Goal: Task Accomplishment & Management: Manage account settings

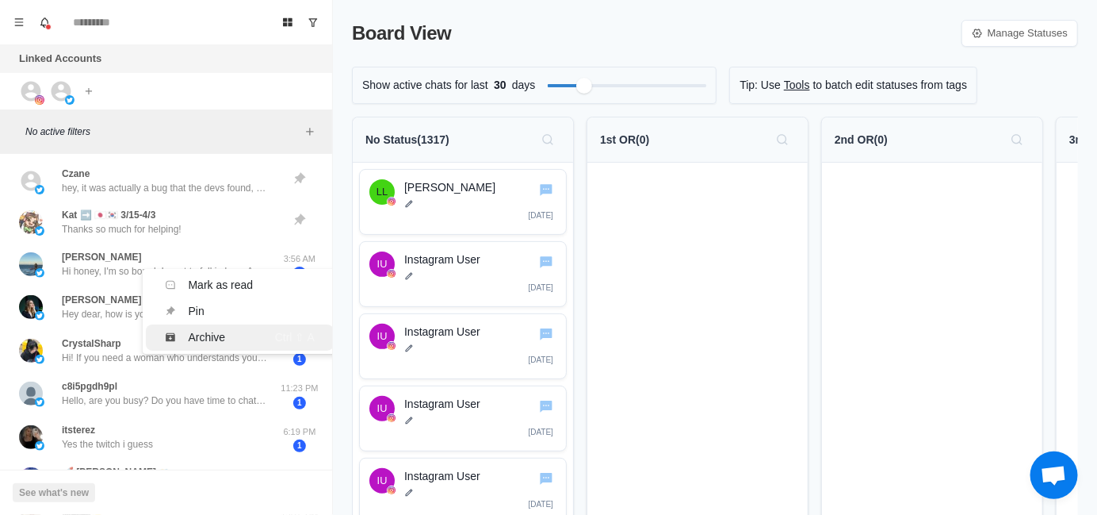
click at [193, 339] on div "Archive" at bounding box center [207, 337] width 37 height 17
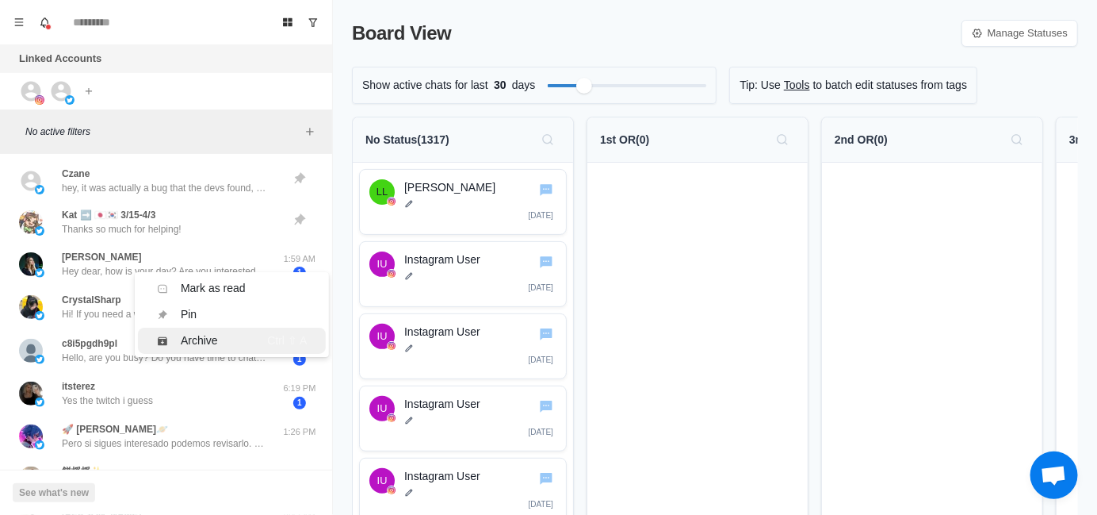
click at [169, 335] on div "Archive" at bounding box center [202, 340] width 90 height 17
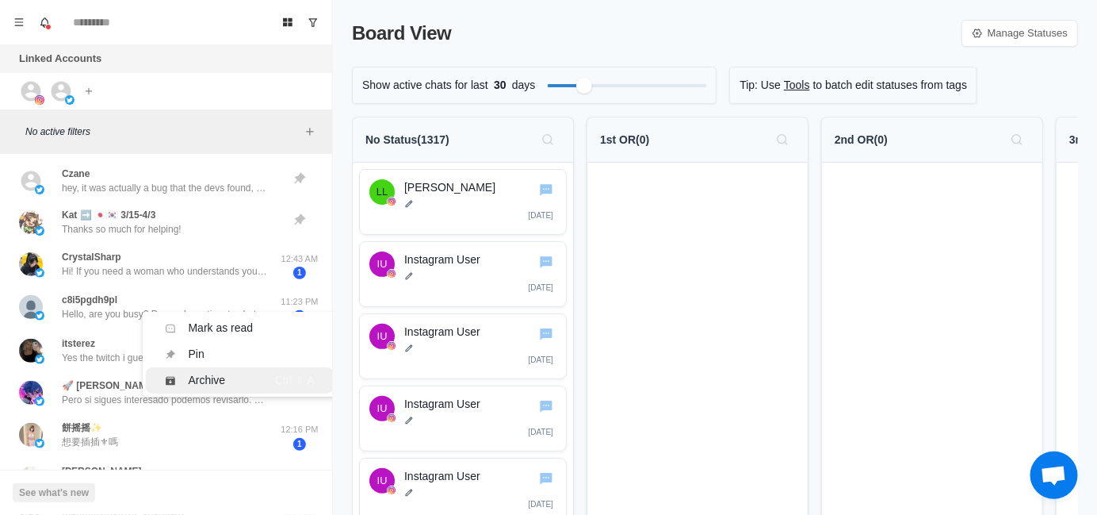
click at [205, 374] on div "Archive" at bounding box center [207, 380] width 37 height 17
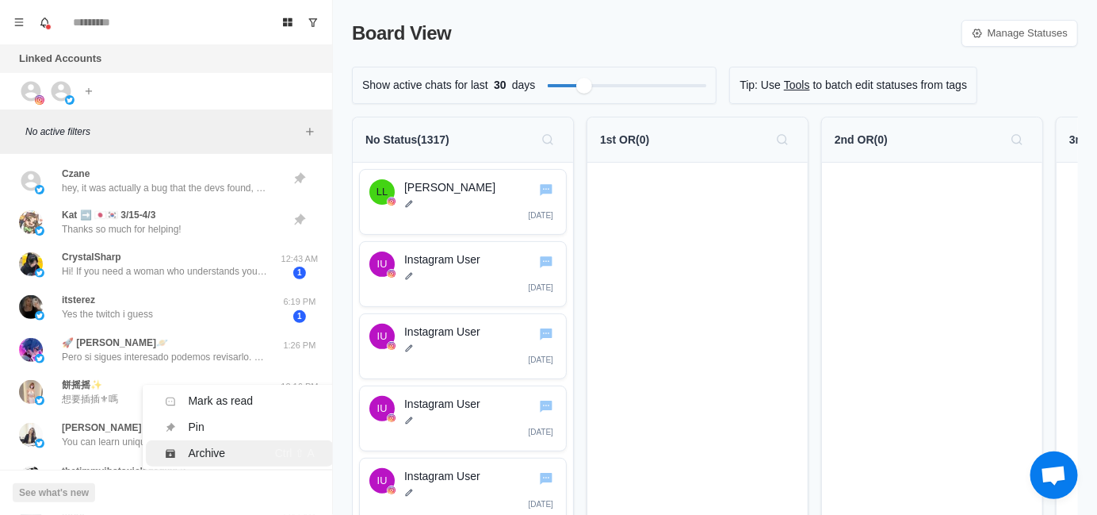
click at [196, 456] on div "Archive" at bounding box center [207, 453] width 37 height 17
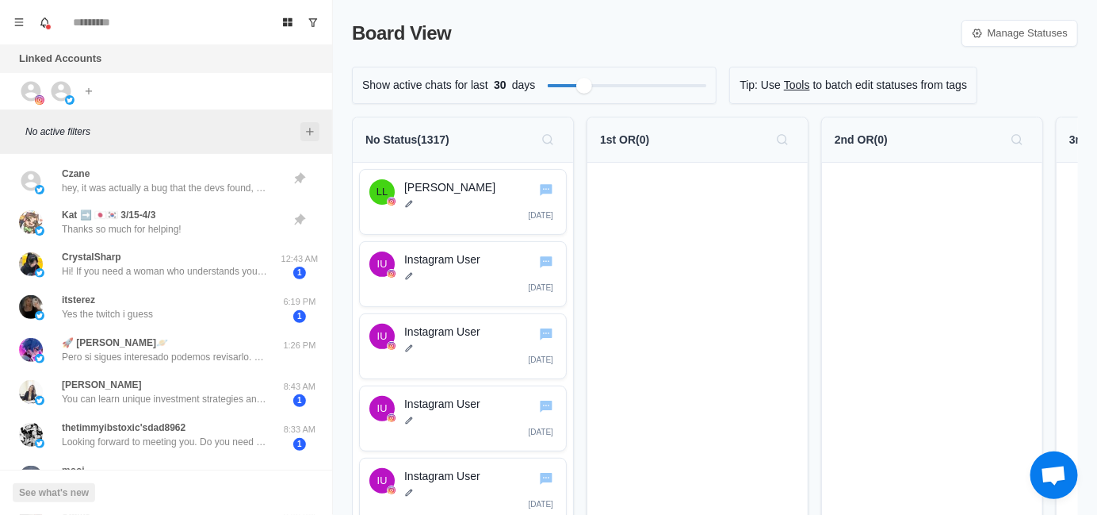
click at [312, 133] on icon "Add filters" at bounding box center [310, 131] width 13 height 13
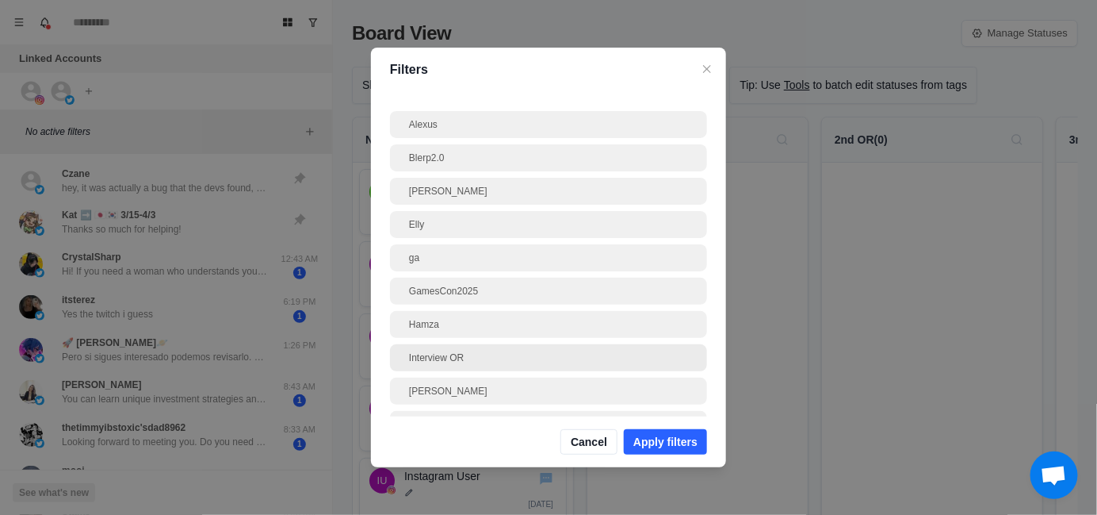
scroll to position [79, 0]
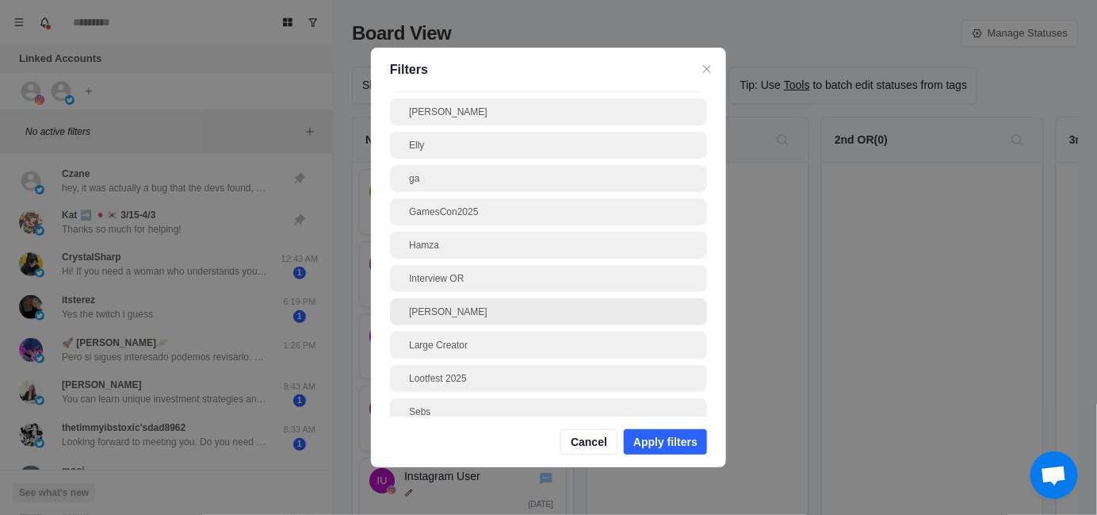
click at [453, 310] on div "[PERSON_NAME]" at bounding box center [548, 311] width 279 height 14
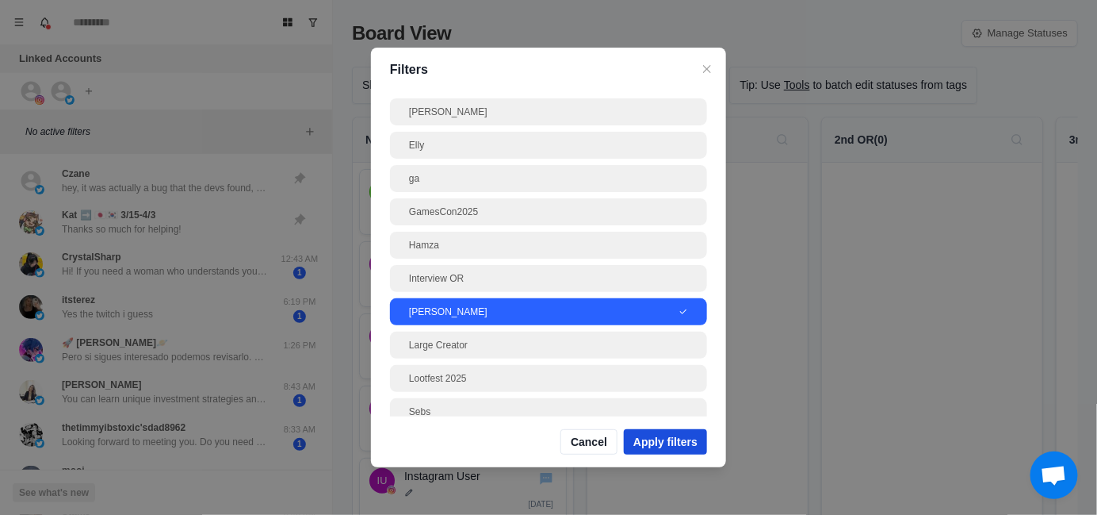
click at [683, 443] on button "Apply filters" at bounding box center [665, 441] width 83 height 25
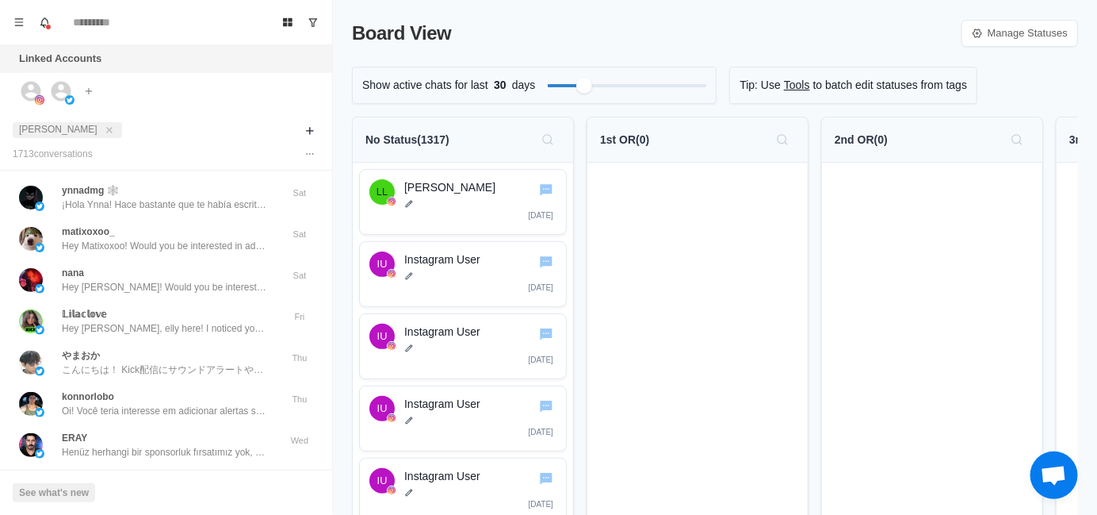
click at [171, 206] on p "¡Hola Ynna! Hace bastante que te había escrito, sólo quería confirmar si habías…" at bounding box center [165, 204] width 206 height 14
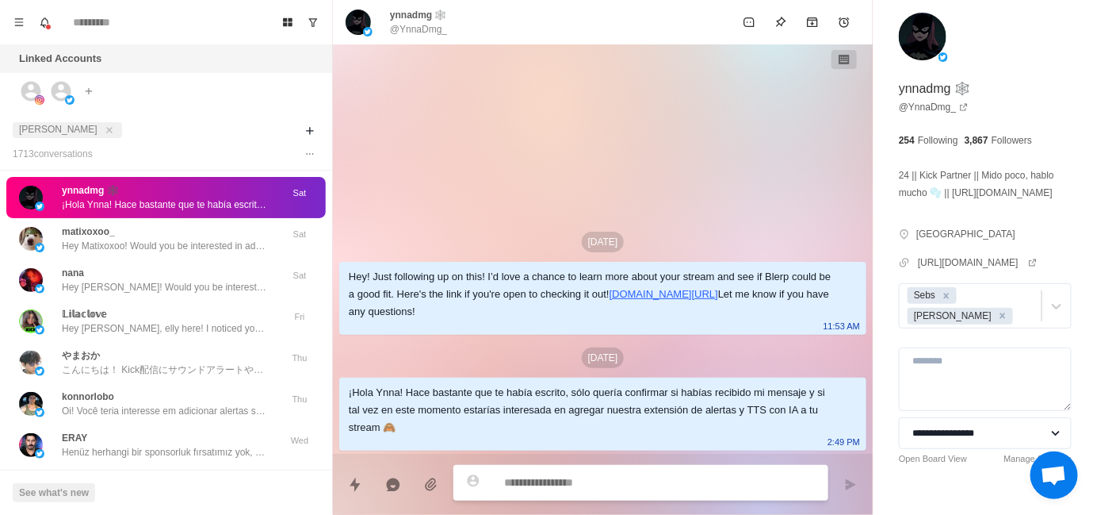
click at [501, 396] on div "¡Hola Ynna! Hace bastante que te había escrito, sólo quería confirmar si habías…" at bounding box center [590, 410] width 483 height 52
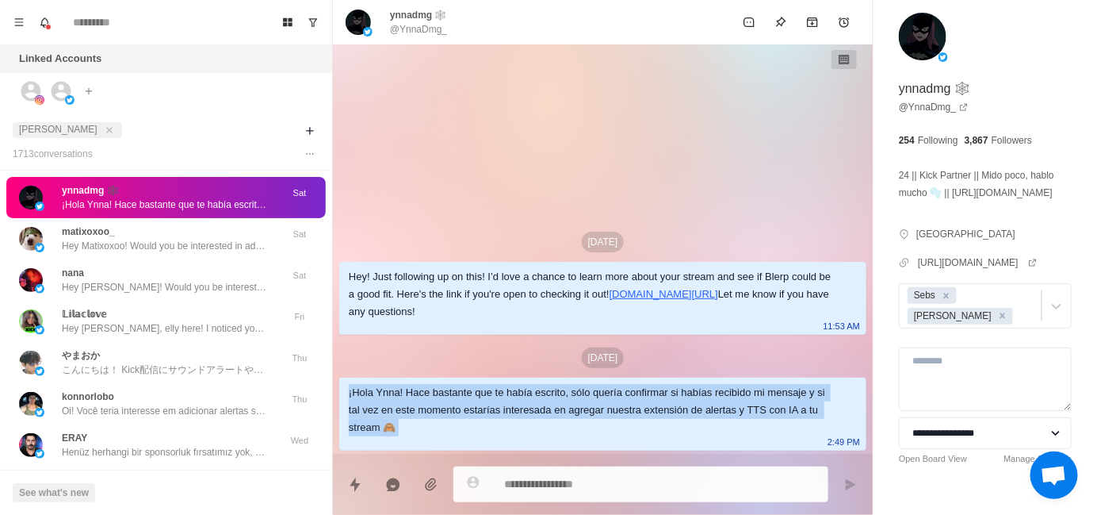
click at [501, 396] on div "¡Hola Ynna! Hace bastante que te había escrito, sólo quería confirmar si habías…" at bounding box center [590, 410] width 483 height 52
click at [491, 363] on div at bounding box center [491, 363] width 0 height 0
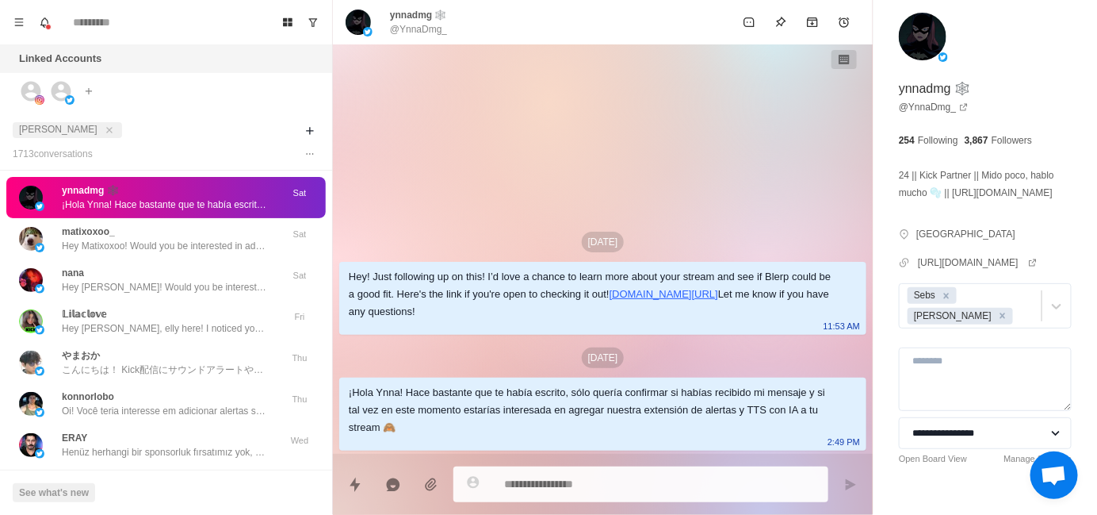
click at [377, 351] on div "[DATE]" at bounding box center [602, 357] width 527 height 21
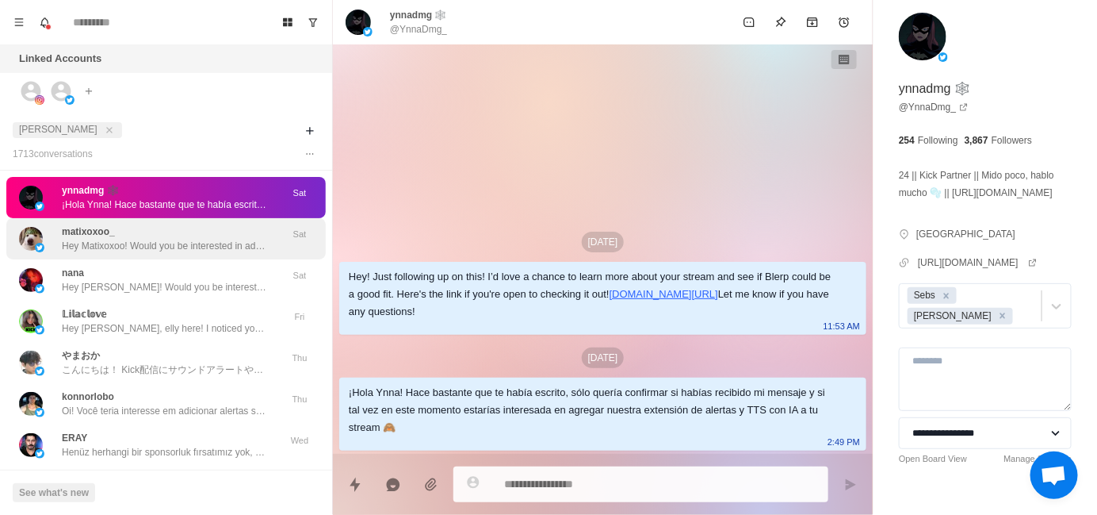
click at [131, 229] on div "matixoxoo_ Hey Matixoxoo! Would you be interested in adding sound alerts, free …" at bounding box center [165, 238] width 206 height 29
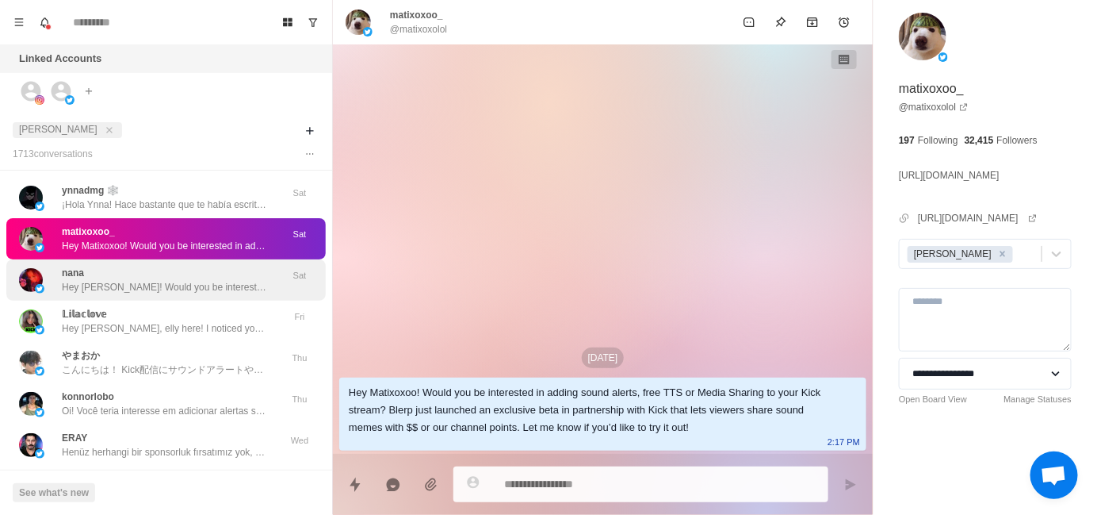
click at [168, 295] on div "nana Hey [PERSON_NAME]! Would you be interested in adding sound alerts, free TT…" at bounding box center [165, 279] width 319 height 41
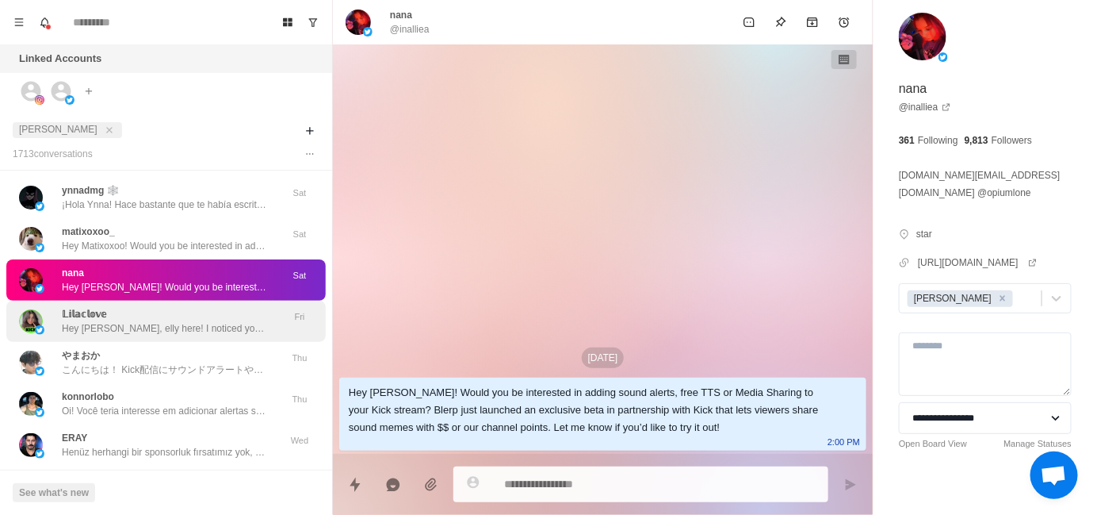
click at [166, 327] on p "Hey [PERSON_NAME], elly here! I noticed you haven’t been using Blerp for awhile…" at bounding box center [165, 328] width 206 height 14
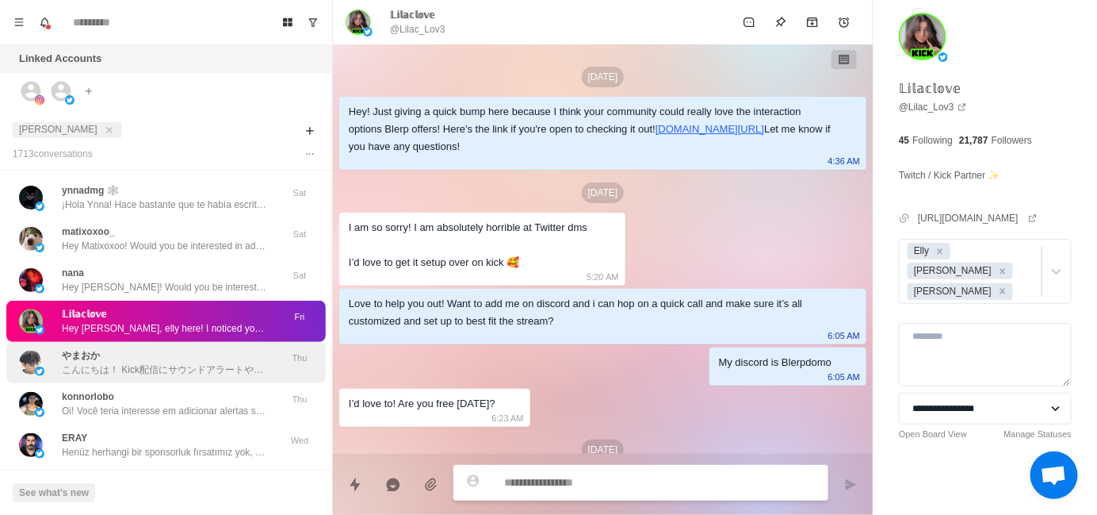
scroll to position [277, 0]
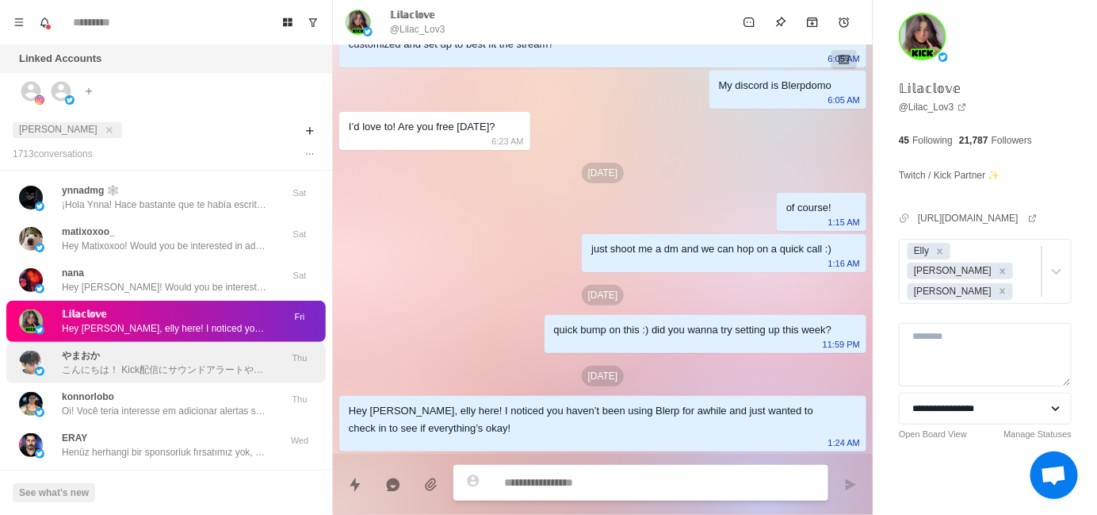
click at [164, 360] on div "やまおか こんにちは！ Kick配信にサウンドアラートや無料のTTS（読み上げ機能）、メディアシェアを追加してみませんか？ BlerpはKickと提携し、視聴…" at bounding box center [165, 362] width 206 height 29
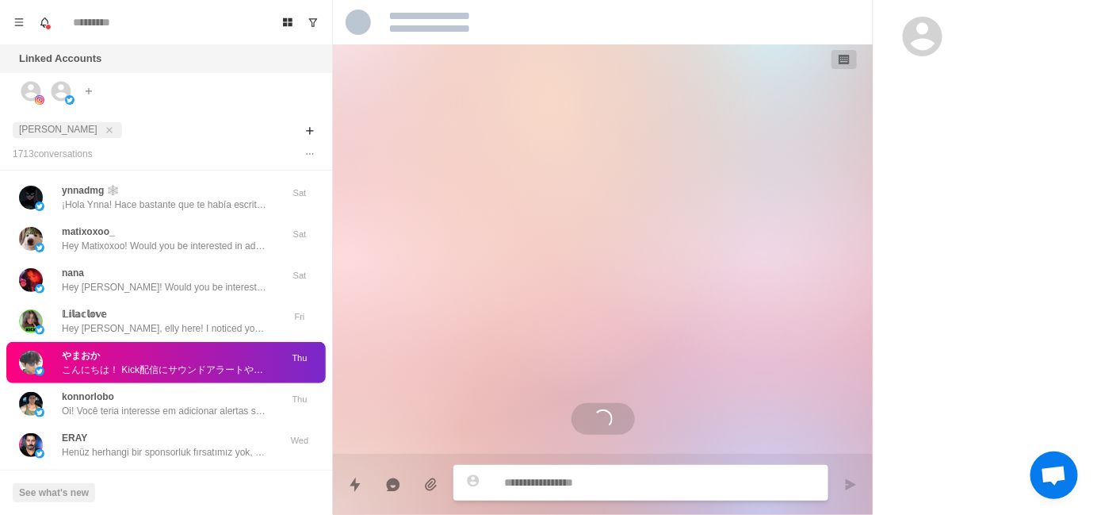
scroll to position [0, 0]
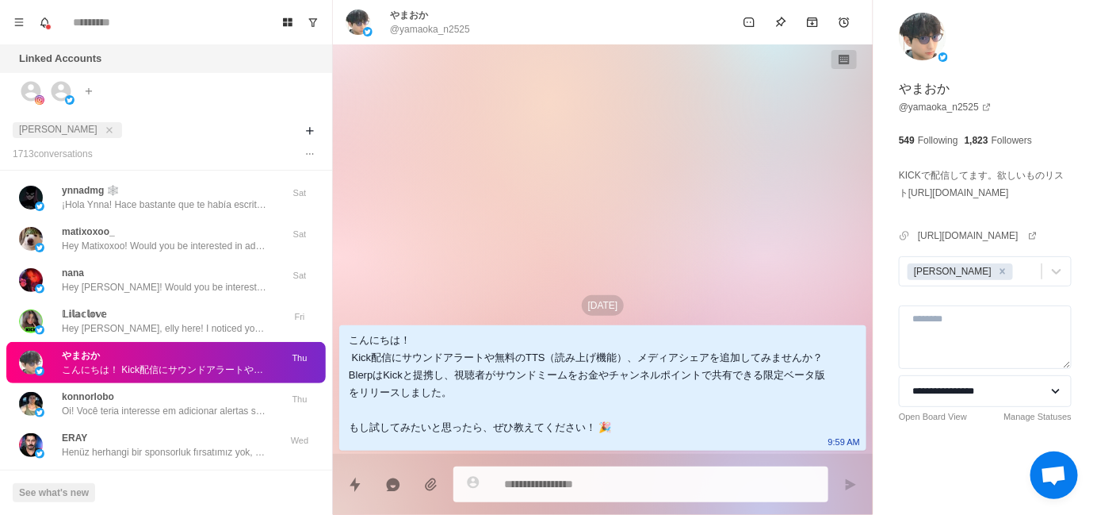
type textarea "*"
